Goal: Task Accomplishment & Management: Use online tool/utility

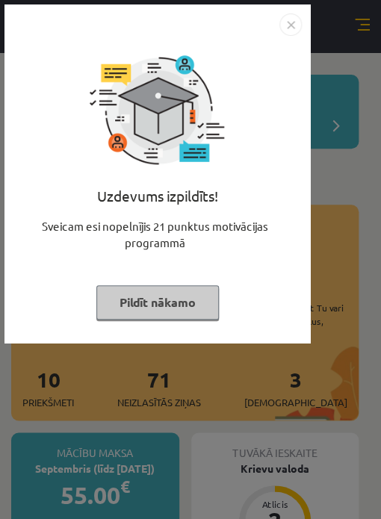
click at [200, 297] on button "Pildīt nākamo" at bounding box center [157, 302] width 122 height 34
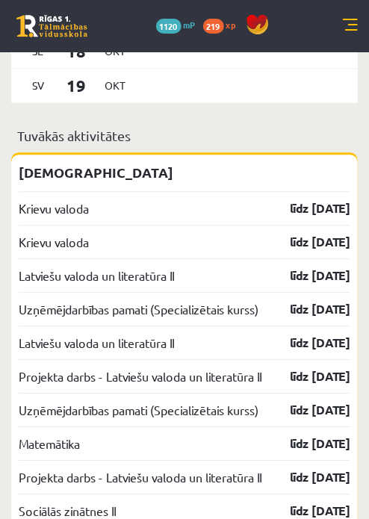
scroll to position [1344, 0]
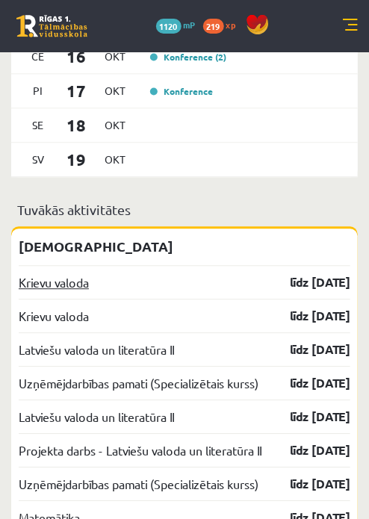
click at [51, 292] on link "Krievu valoda" at bounding box center [54, 283] width 70 height 18
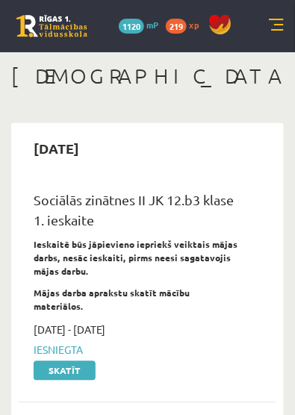
click at [278, 27] on link at bounding box center [276, 26] width 15 height 15
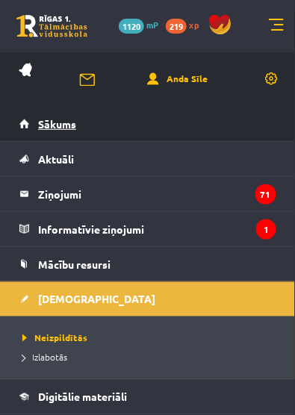
click at [76, 116] on link "Sākums" at bounding box center [147, 124] width 257 height 34
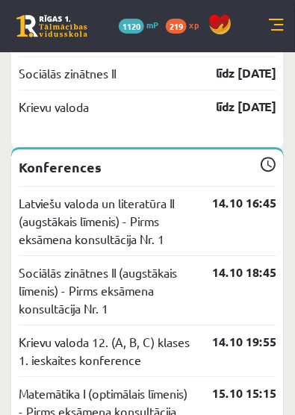
scroll to position [2568, 0]
